Goal: Register for event/course

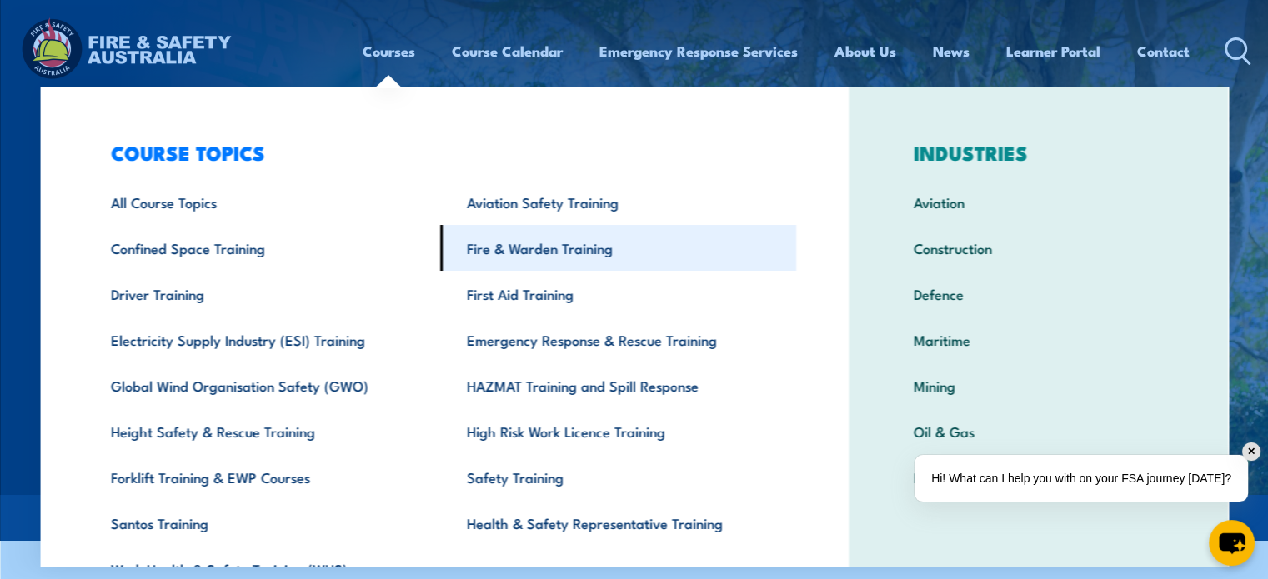
click at [532, 250] on link "Fire & Warden Training" at bounding box center [618, 248] width 356 height 46
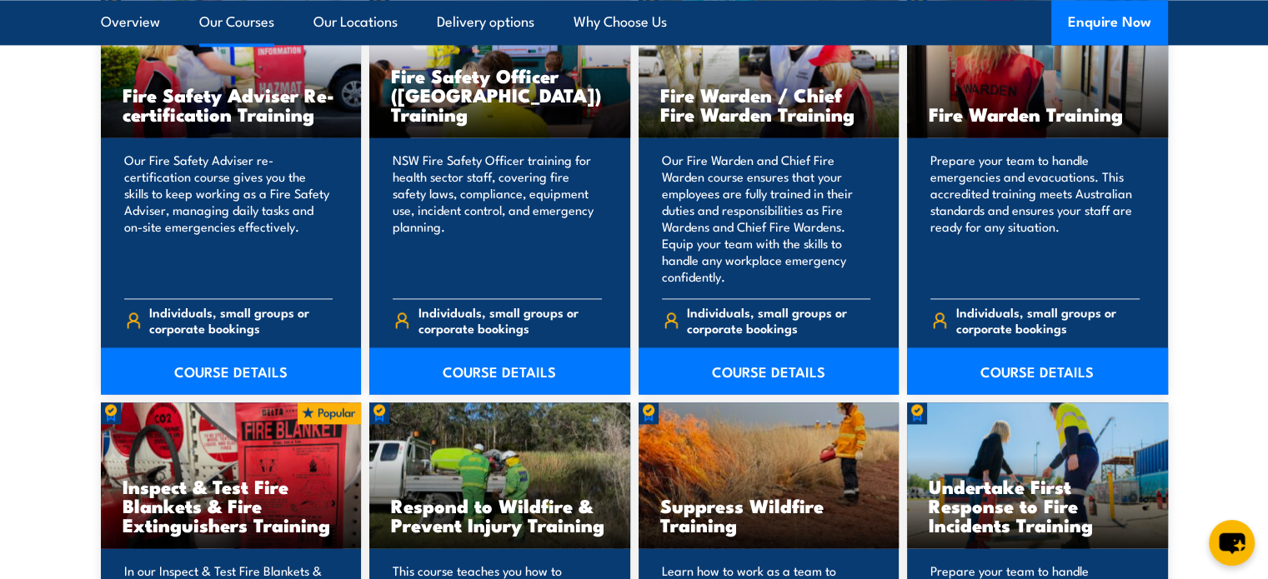
scroll to position [2251, 0]
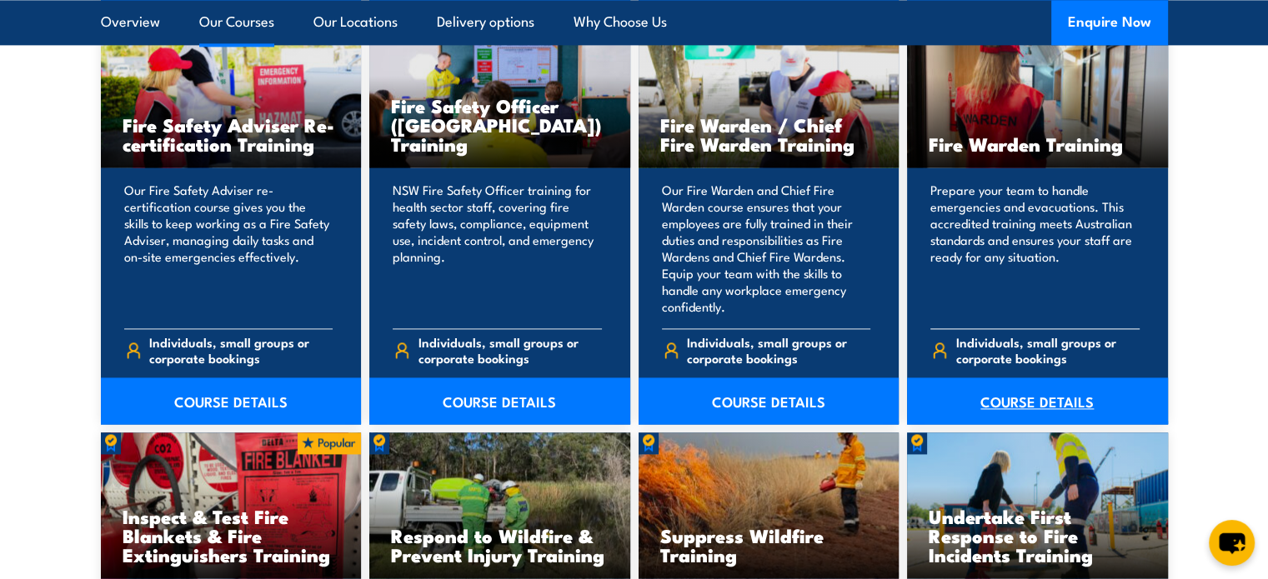
click at [1034, 405] on link "COURSE DETAILS" at bounding box center [1037, 401] width 261 height 47
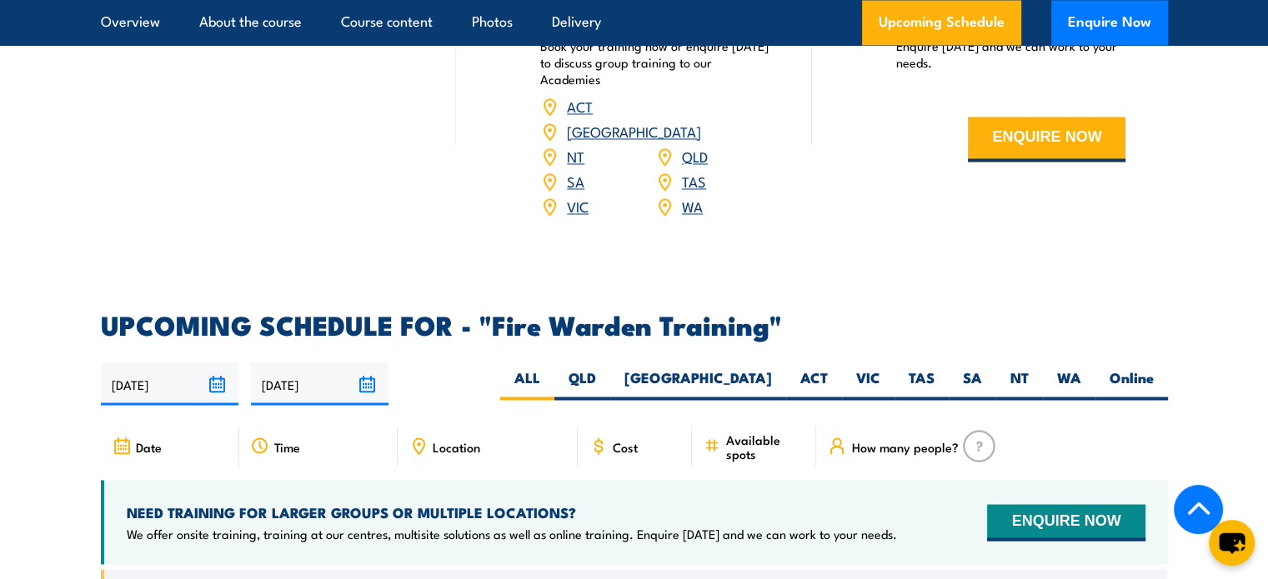
scroll to position [2835, 0]
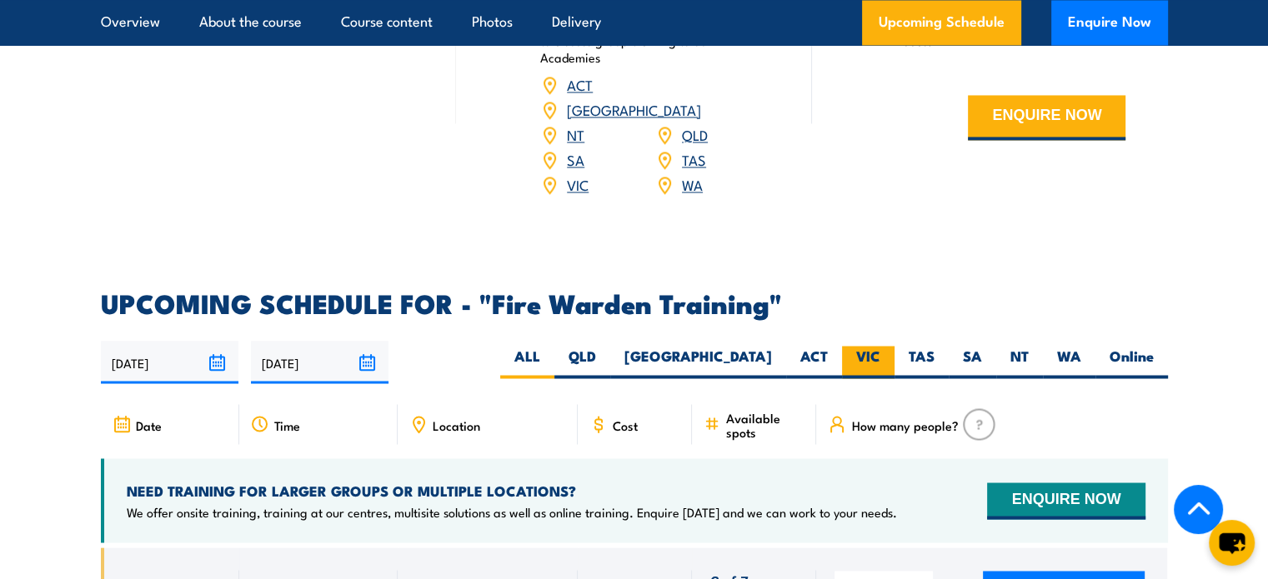
click at [865, 346] on label "VIC" at bounding box center [868, 362] width 53 height 33
click at [880, 346] on input "VIC" at bounding box center [885, 351] width 11 height 11
radio input "true"
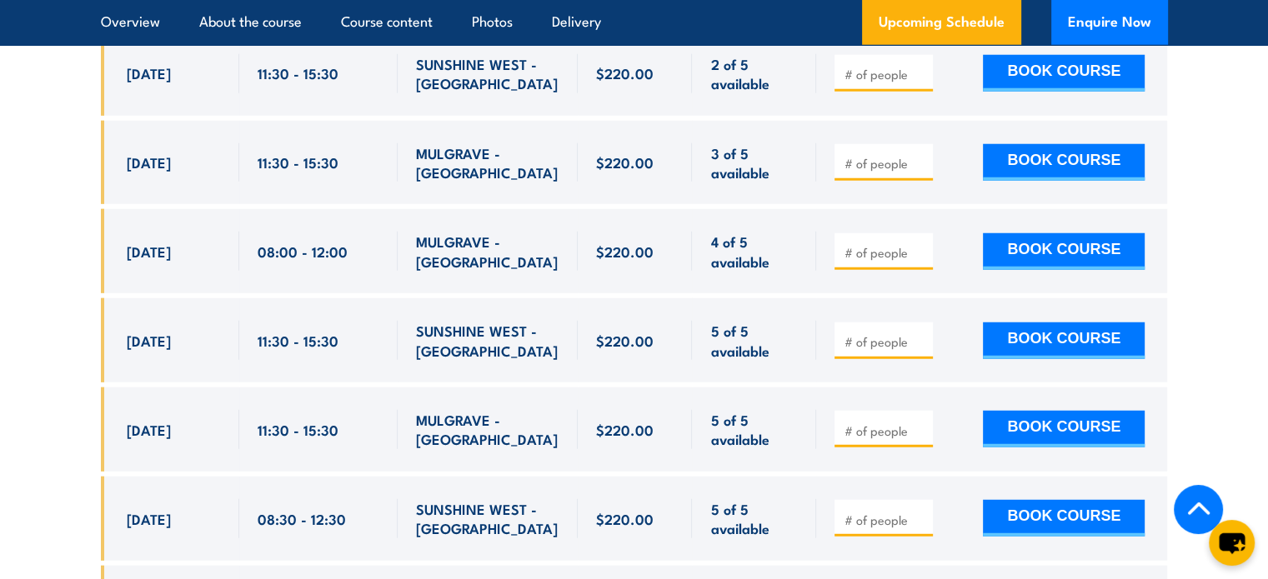
scroll to position [4518, 0]
